Goal: Transaction & Acquisition: Purchase product/service

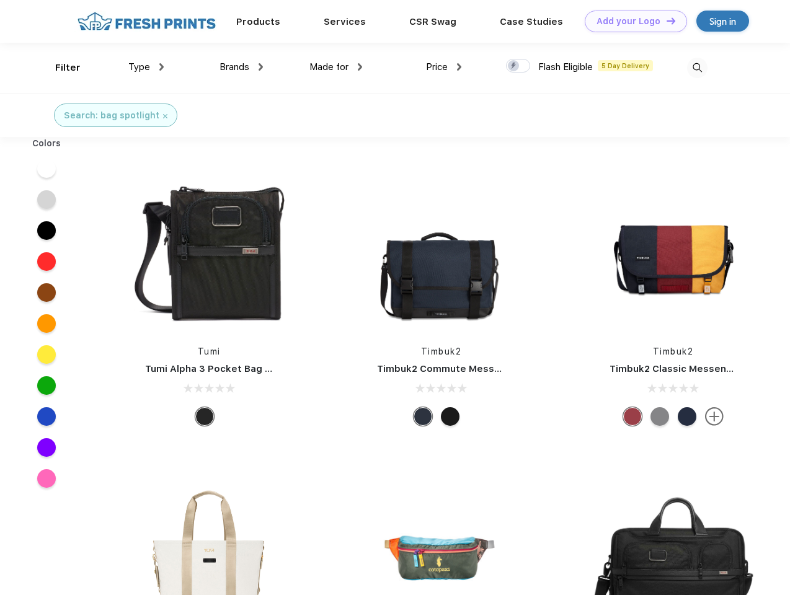
click at [631, 21] on link "Add your Logo Design Tool" at bounding box center [636, 22] width 102 height 22
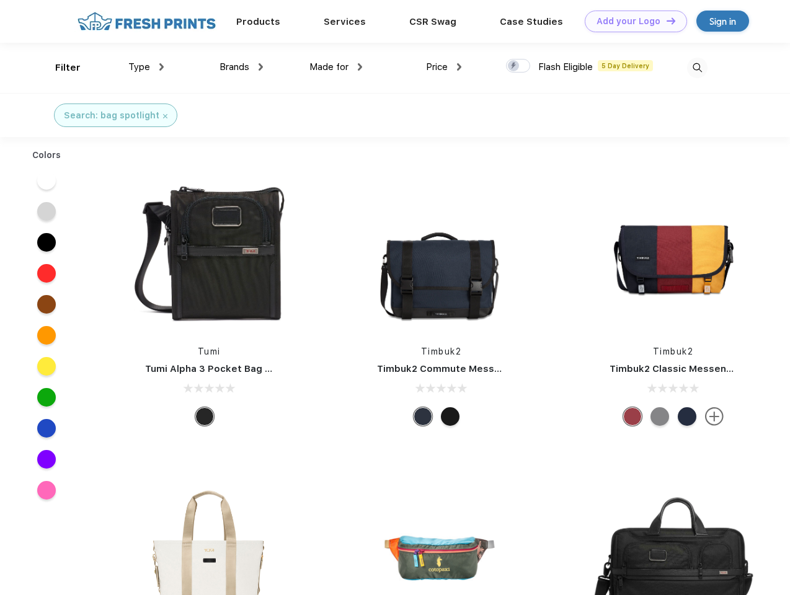
click at [0, 0] on div "Design Tool" at bounding box center [0, 0] width 0 height 0
click at [665, 20] on link "Add your Logo Design Tool" at bounding box center [636, 22] width 102 height 22
click at [60, 68] on div "Filter" at bounding box center [67, 68] width 25 height 14
click at [146, 67] on span "Type" at bounding box center [139, 66] width 22 height 11
click at [241, 67] on span "Brands" at bounding box center [234, 66] width 30 height 11
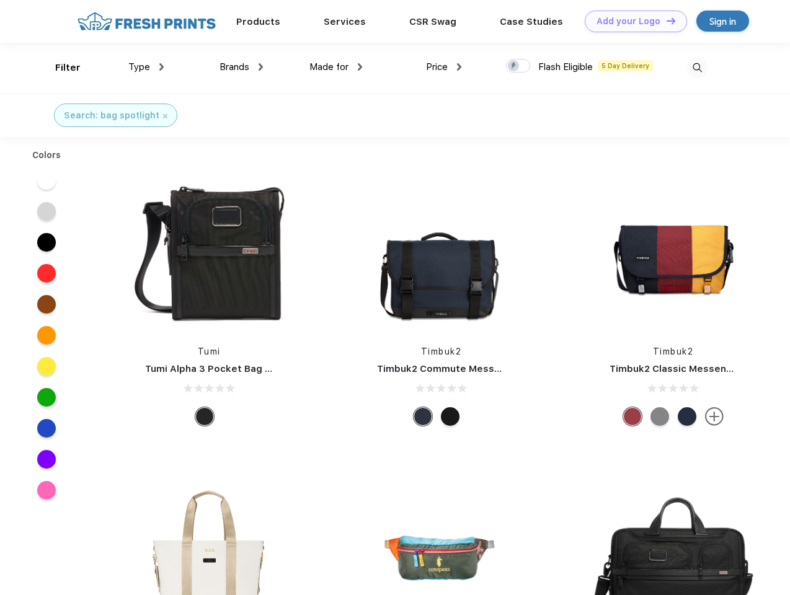
click at [336, 67] on span "Made for" at bounding box center [328, 66] width 39 height 11
click at [444, 67] on span "Price" at bounding box center [437, 66] width 22 height 11
click at [518, 66] on div at bounding box center [518, 66] width 24 height 14
click at [514, 66] on input "checkbox" at bounding box center [510, 62] width 8 height 8
click at [697, 68] on img at bounding box center [697, 68] width 20 height 20
